Goal: Task Accomplishment & Management: Manage account settings

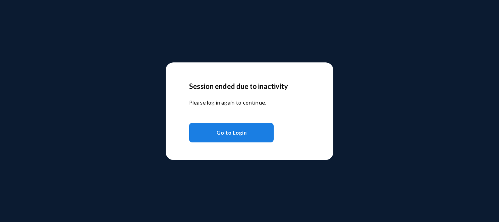
click at [211, 123] on button "Go to Login" at bounding box center [231, 133] width 85 height 20
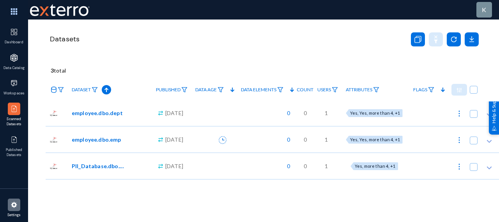
click at [11, 208] on img at bounding box center [14, 205] width 8 height 8
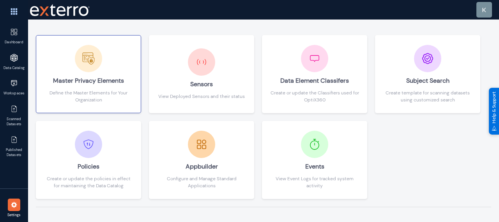
click at [93, 82] on div "Master Privacy Elements" at bounding box center [88, 80] width 89 height 17
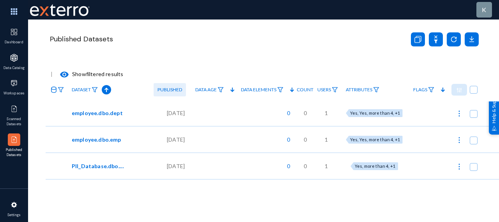
click at [474, 114] on span at bounding box center [474, 114] width 8 height 8
click at [474, 117] on input "checkbox" at bounding box center [474, 117] width 1 height 1
checkbox input "true"
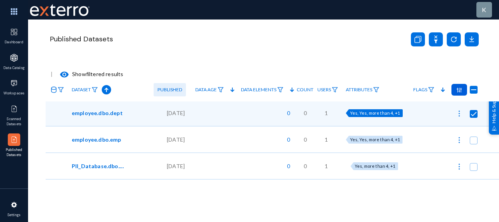
click at [460, 90] on img at bounding box center [459, 89] width 5 height 5
click at [443, 61] on div at bounding box center [249, 111] width 499 height 222
click at [458, 82] on div at bounding box center [473, 89] width 51 height 23
click at [460, 88] on img at bounding box center [459, 89] width 5 height 5
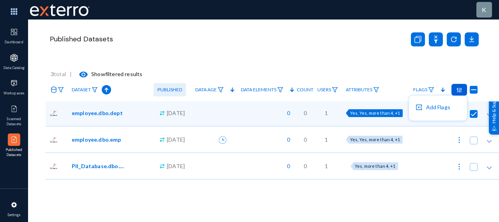
click at [460, 88] on div at bounding box center [249, 111] width 499 height 222
click at [477, 140] on span at bounding box center [474, 141] width 8 height 8
click at [474, 144] on input "checkbox" at bounding box center [474, 144] width 1 height 1
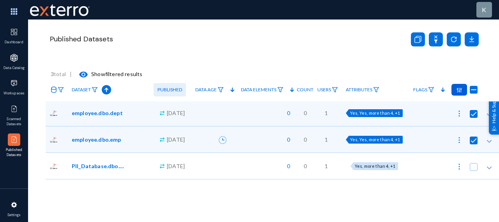
click at [462, 92] on img at bounding box center [459, 89] width 5 height 5
click at [437, 75] on div at bounding box center [249, 111] width 499 height 222
click at [391, 112] on span "Yes, Yes, more than 4, +1" at bounding box center [375, 112] width 50 height 5
checkbox input "false"
radio input "true"
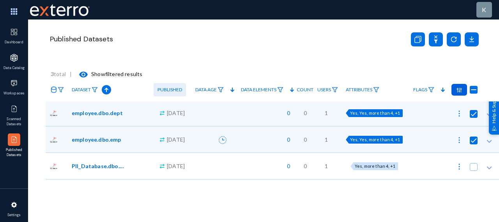
radio input "true"
checkbox input "true"
radio input "true"
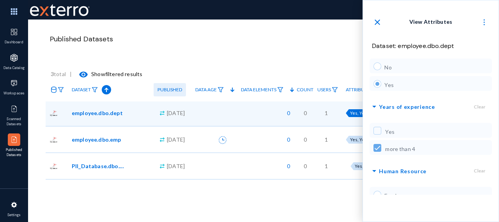
scroll to position [87, 0]
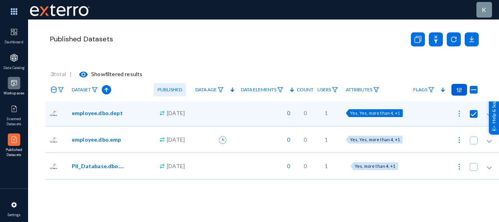
radio input "false"
checkbox input "false"
radio input "false"
click at [15, 82] on img at bounding box center [14, 83] width 8 height 8
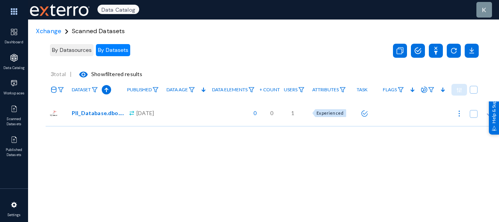
click at [475, 113] on span at bounding box center [474, 114] width 8 height 8
click at [474, 117] on input "checkbox" at bounding box center [474, 117] width 1 height 1
checkbox input "true"
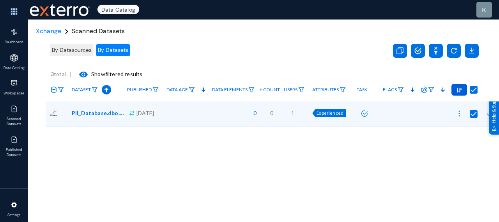
click at [459, 88] on img at bounding box center [459, 89] width 5 height 5
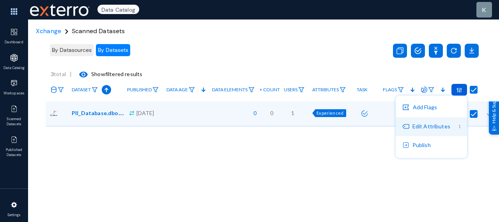
click at [424, 126] on button "Edit Attributes 1" at bounding box center [431, 126] width 71 height 19
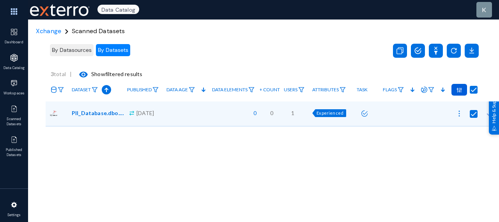
radio input "true"
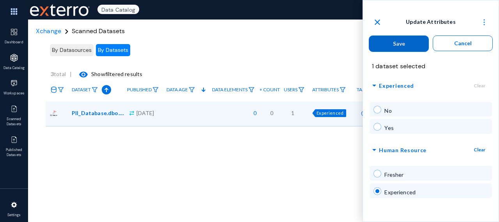
click at [375, 85] on span "arrow_drop_down" at bounding box center [374, 86] width 9 height 10
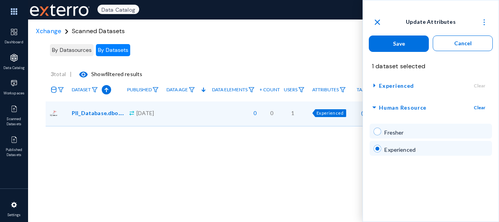
click at [374, 108] on span "arrow_drop_down" at bounding box center [374, 108] width 9 height 10
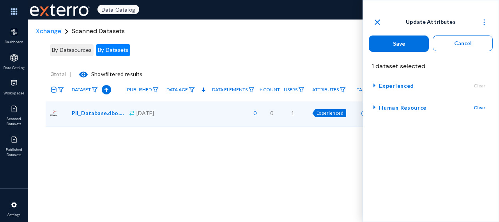
click at [378, 23] on mat-icon "close" at bounding box center [377, 22] width 9 height 9
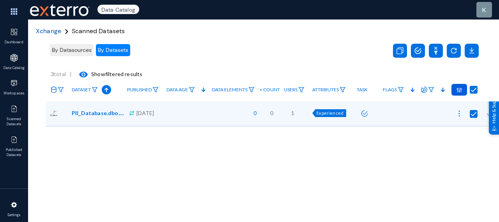
click at [50, 29] on span "Xchange" at bounding box center [48, 31] width 25 height 8
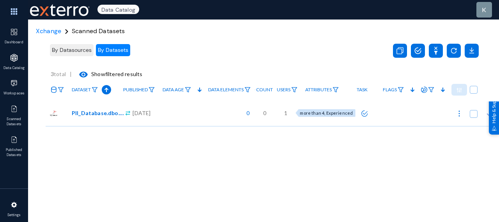
scroll to position [0, 16]
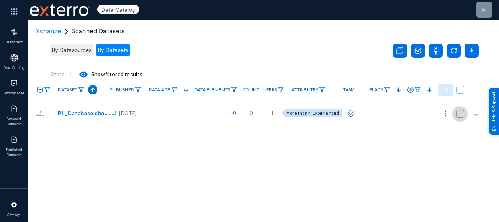
click at [458, 112] on span at bounding box center [460, 114] width 8 height 8
click at [460, 117] on input "checkbox" at bounding box center [460, 117] width 1 height 1
checkbox input "true"
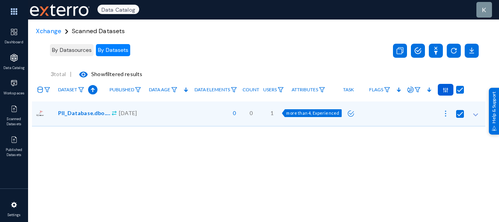
click at [443, 89] on img at bounding box center [445, 89] width 5 height 5
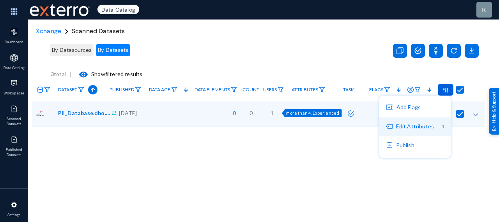
click at [413, 131] on button "Edit Attributes 1" at bounding box center [415, 126] width 71 height 19
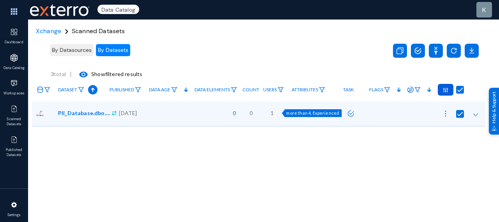
checkbox input "true"
radio input "true"
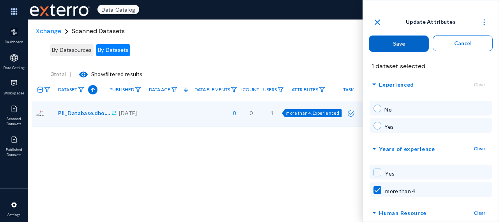
scroll to position [0, 0]
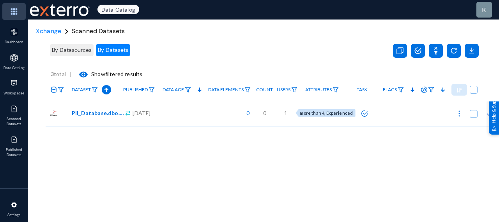
click at [12, 11] on img at bounding box center [13, 11] width 23 height 17
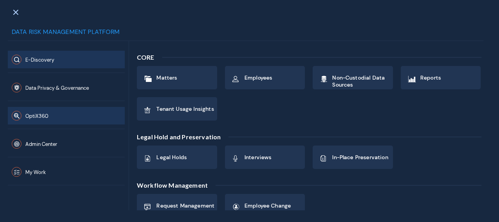
click at [73, 114] on button "OptiX360" at bounding box center [66, 116] width 117 height 18
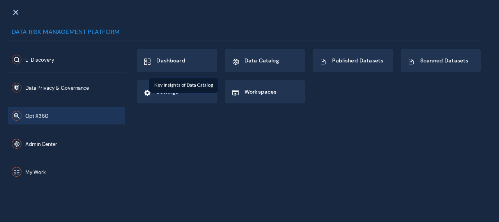
click at [191, 87] on div "Key Insights of Data Catalog" at bounding box center [183, 86] width 69 height 16
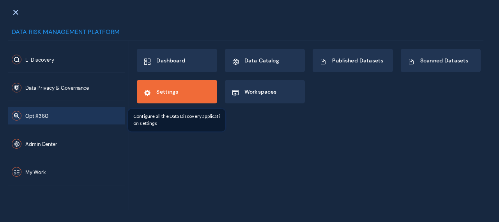
click at [161, 99] on div "Settings" at bounding box center [167, 92] width 22 height 13
